Goal: Check status

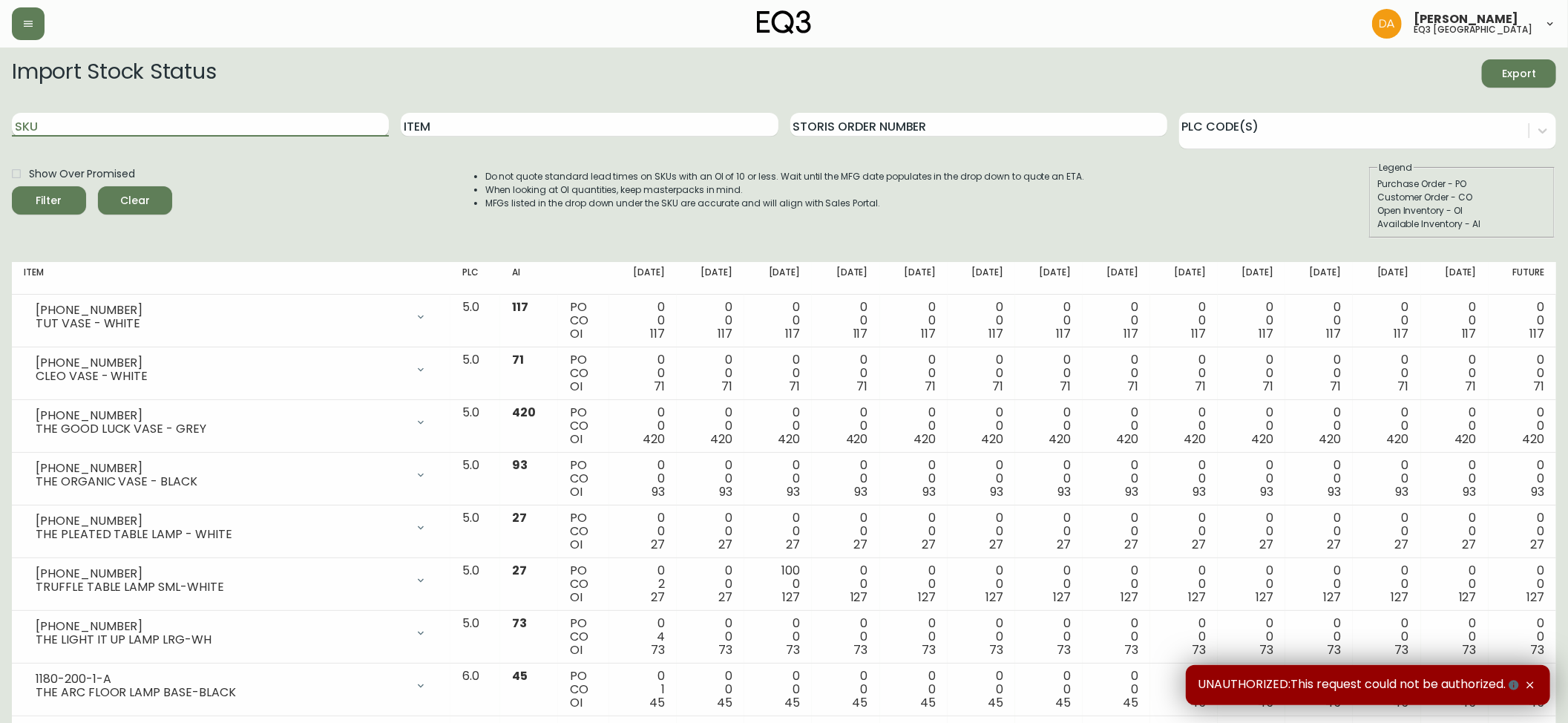
click at [173, 133] on input "SKU" at bounding box center [200, 124] width 377 height 24
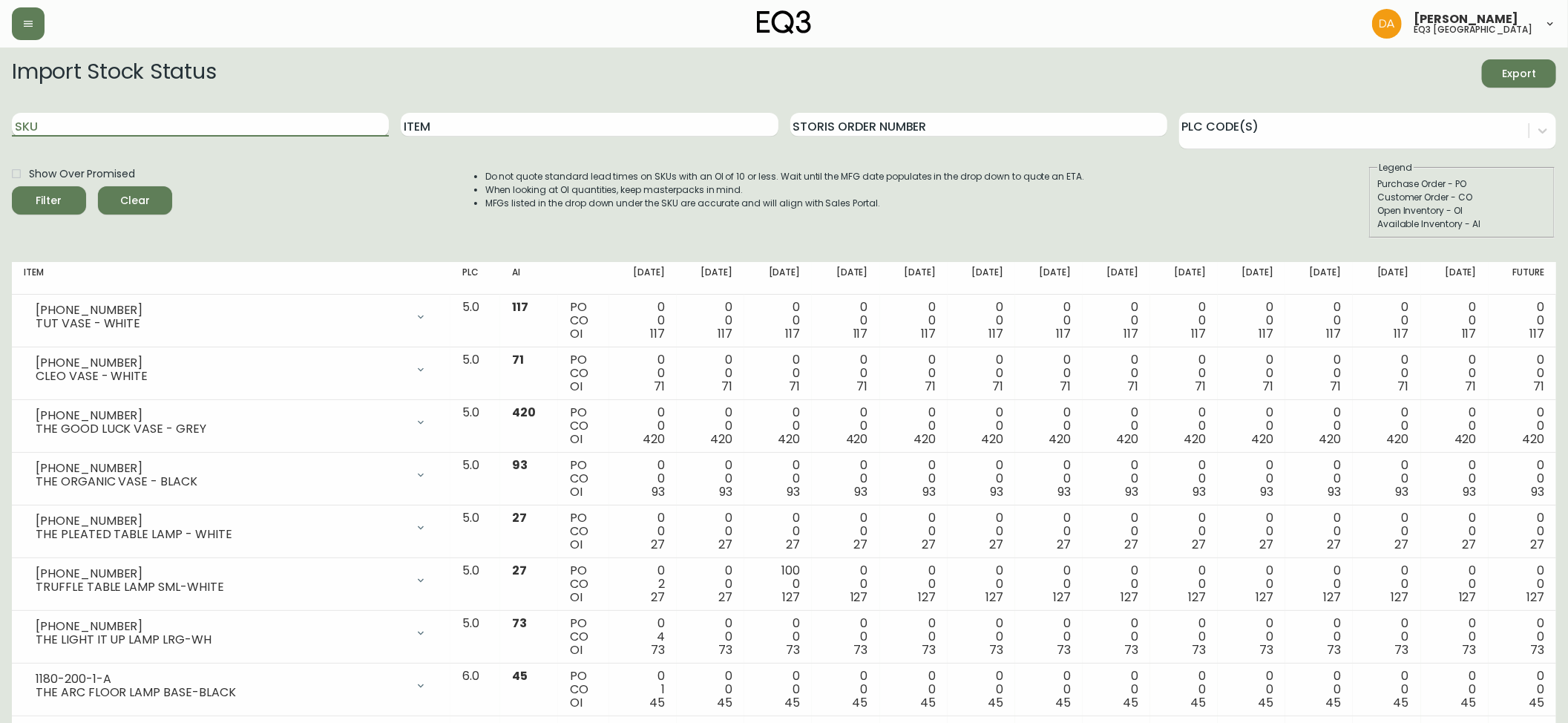
paste input "[PHONE_NUMBER]"
type input "[PHONE_NUMBER]"
click at [11, 186] on button "Filter" at bounding box center [49, 200] width 74 height 29
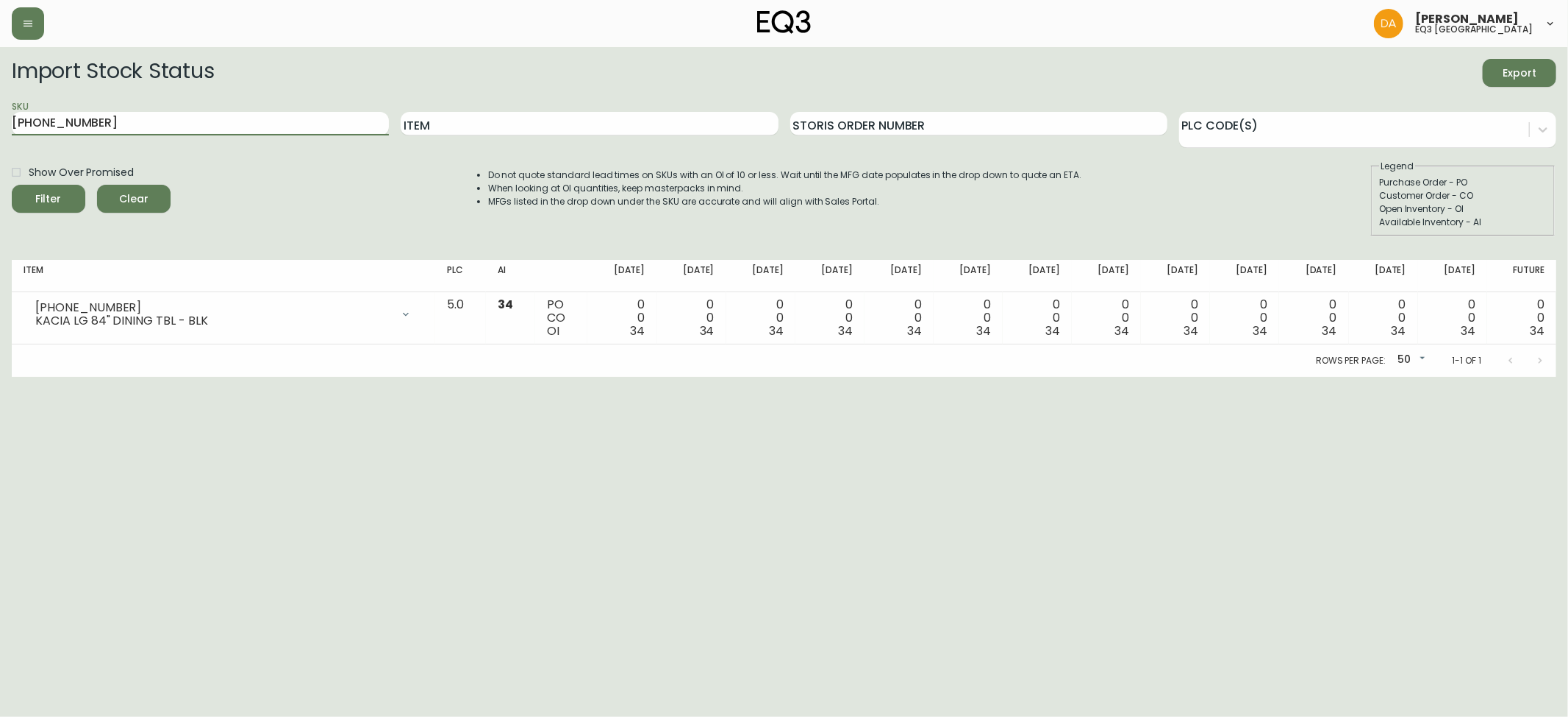
drag, startPoint x: 75, startPoint y: 125, endPoint x: 48, endPoint y: 113, distance: 29.5
click at [2, 132] on main "Import Stock Status Export SKU [PHONE_NUMBER] Item Storis Order Number PLC Code…" at bounding box center [784, 212] width 1568 height 330
paste input "[PHONE_NUMBER]"
type input "[PHONE_NUMBER]"
click at [11, 184] on button "Filter" at bounding box center [48, 198] width 74 height 28
